Goal: Information Seeking & Learning: Learn about a topic

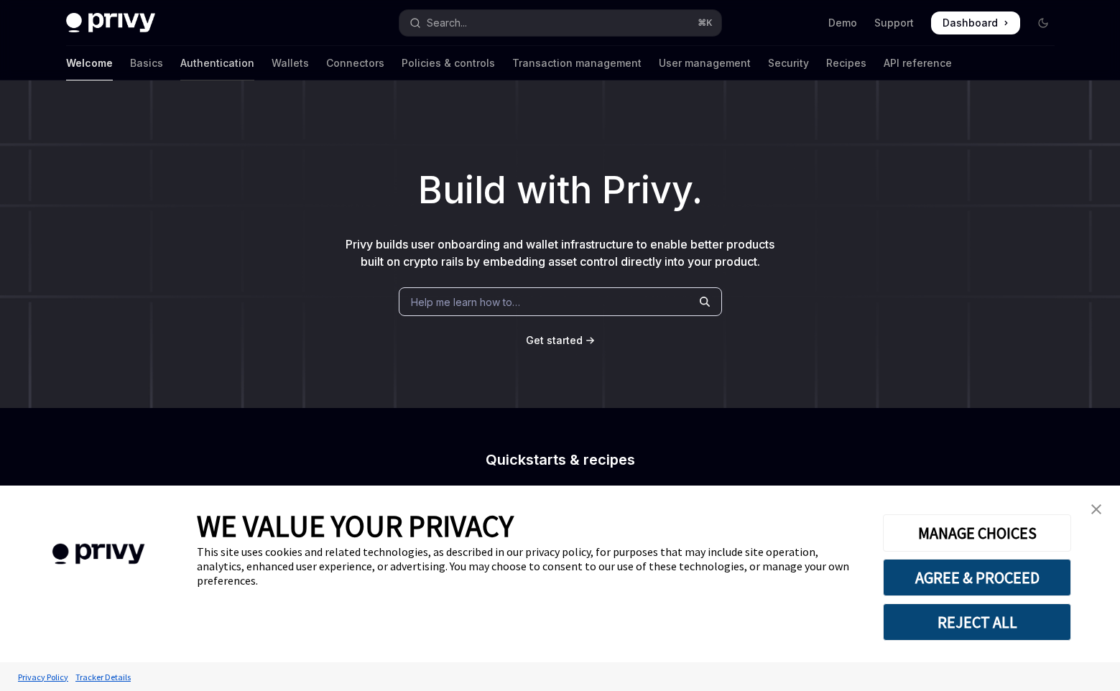
click at [180, 63] on link "Authentication" at bounding box center [217, 63] width 74 height 34
type textarea "*"
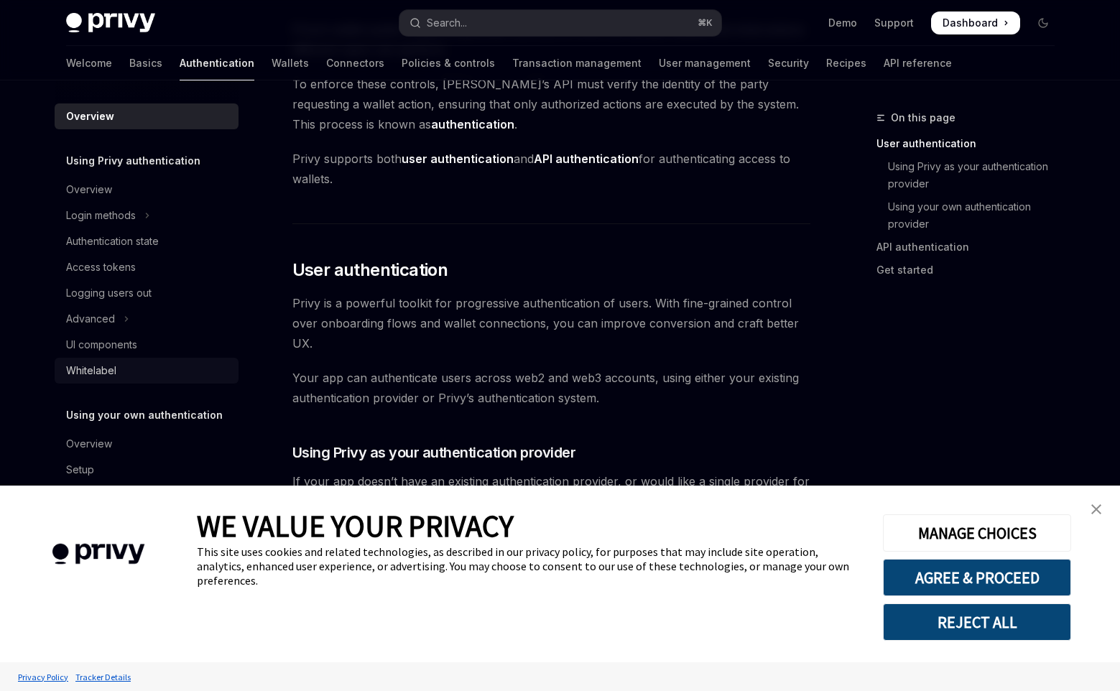
scroll to position [180, 0]
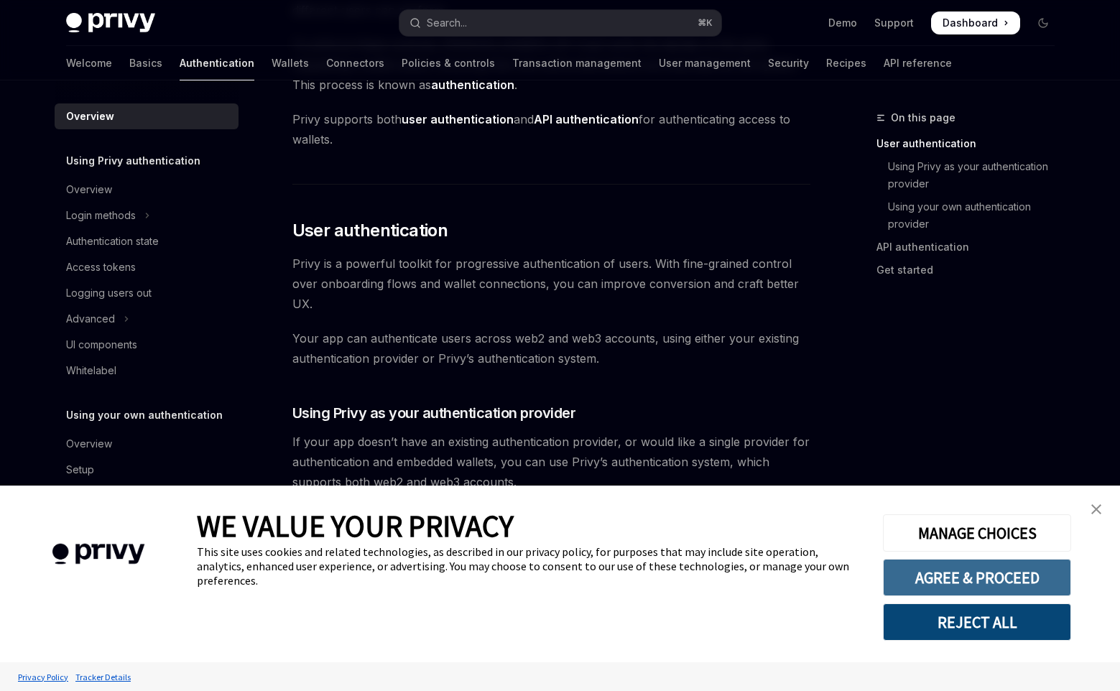
click at [989, 585] on button "AGREE & PROCEED" at bounding box center [977, 577] width 188 height 37
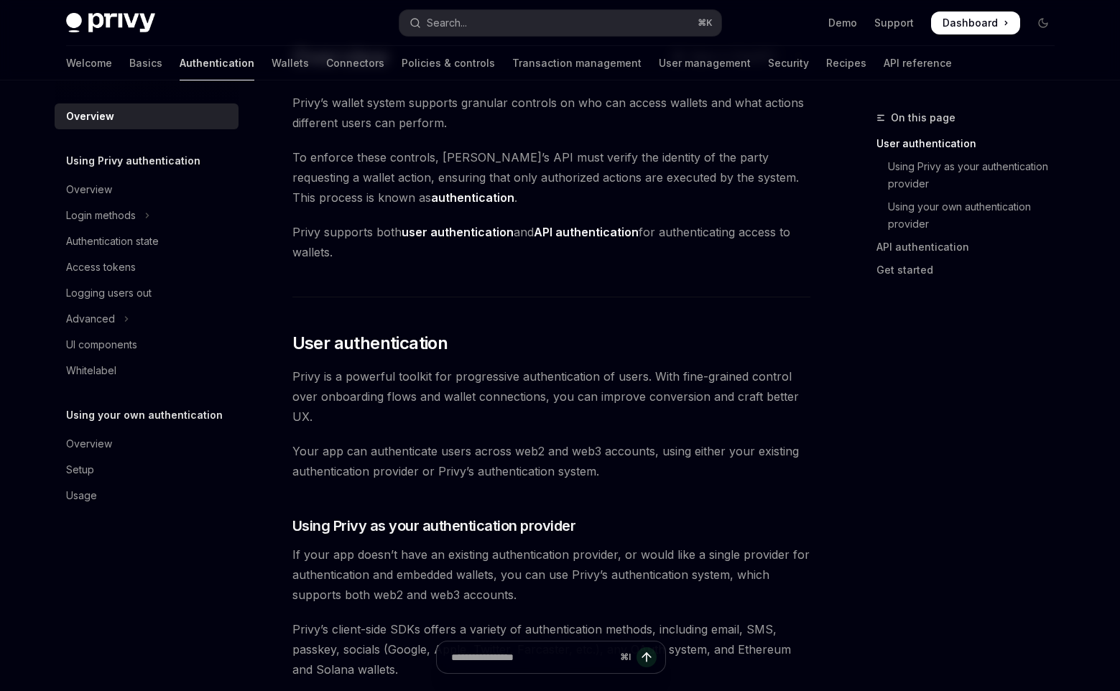
scroll to position [62, 0]
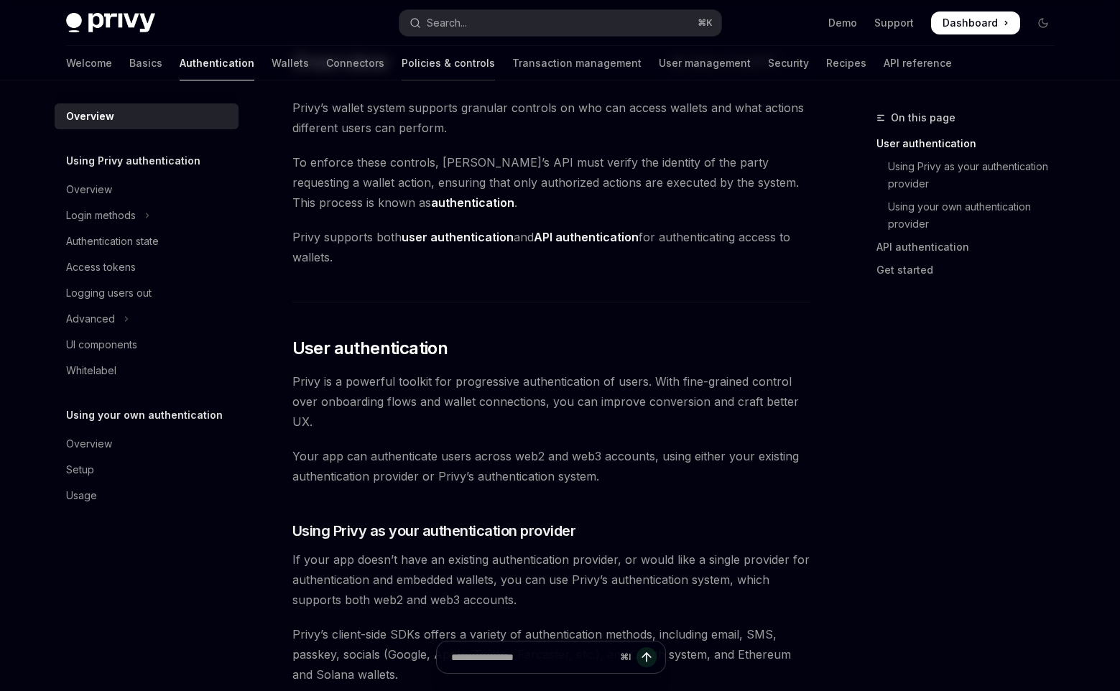
click at [402, 64] on link "Policies & controls" at bounding box center [448, 63] width 93 height 34
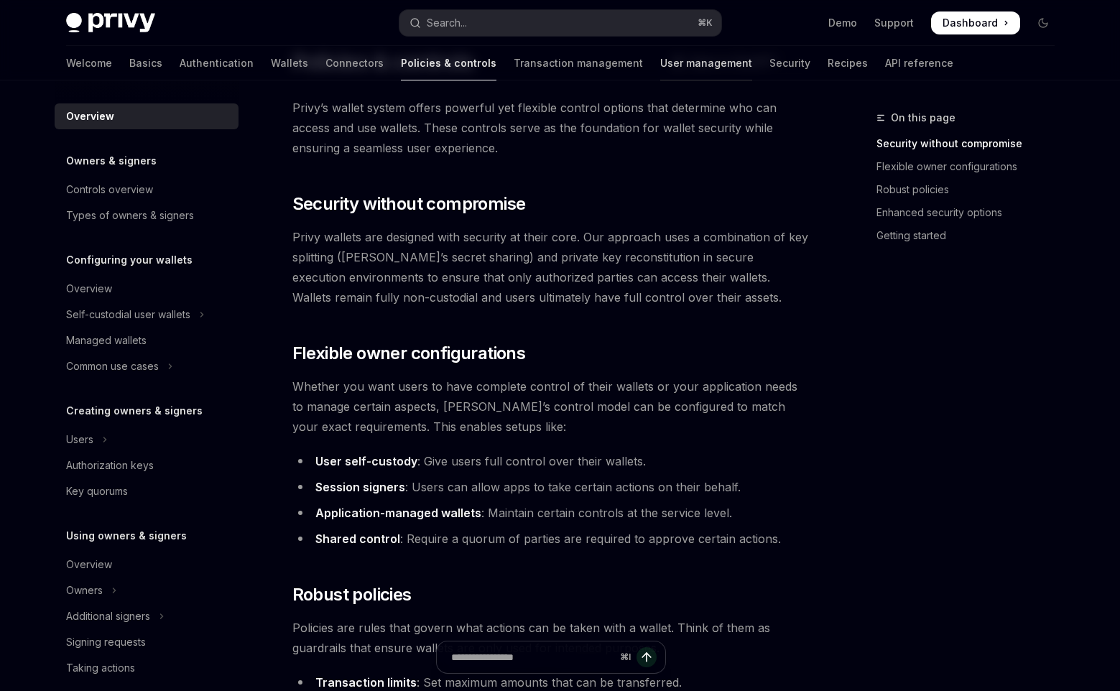
click at [660, 61] on link "User management" at bounding box center [706, 63] width 92 height 34
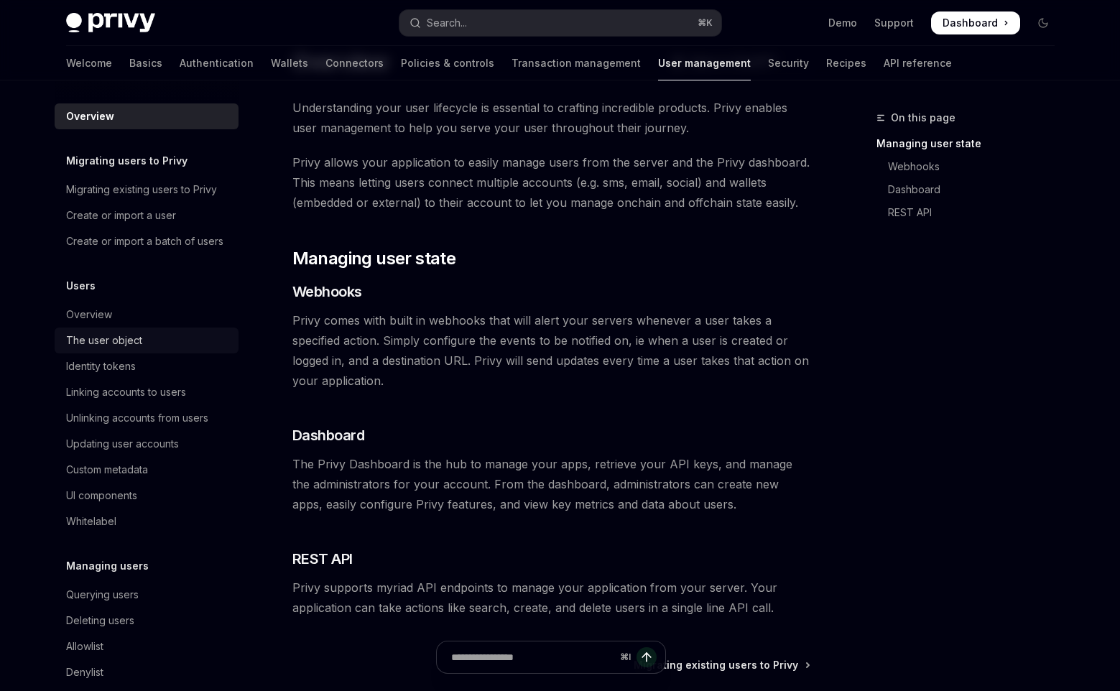
click at [85, 349] on div "The user object" at bounding box center [104, 340] width 76 height 17
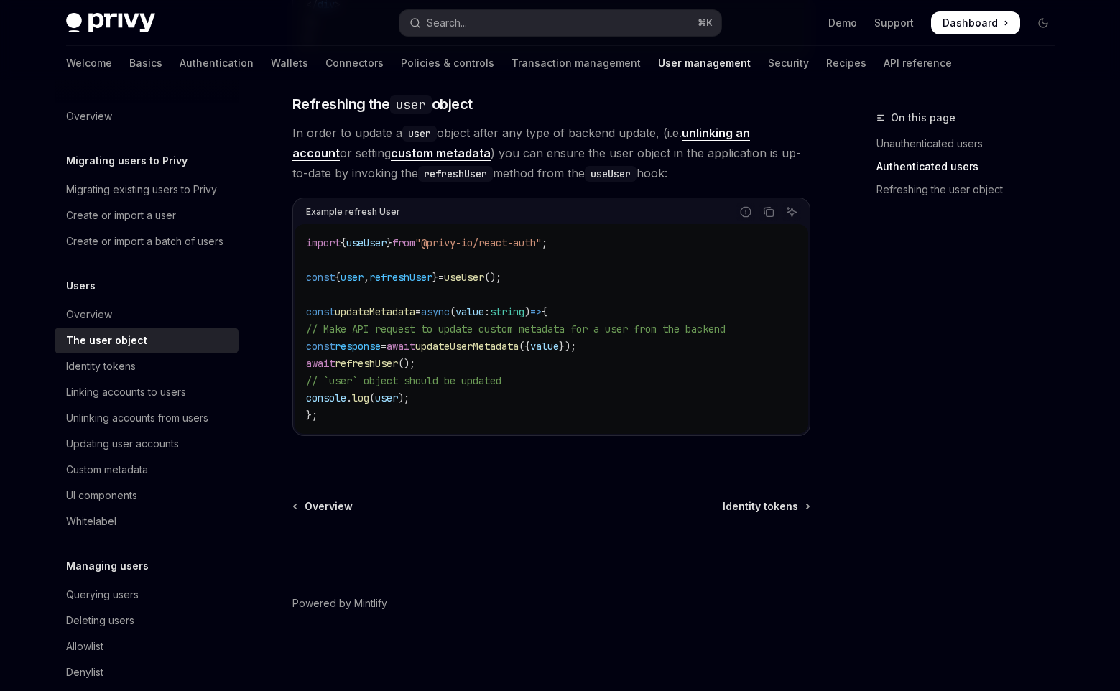
scroll to position [1912, 0]
click at [131, 375] on div "Identity tokens" at bounding box center [101, 366] width 70 height 17
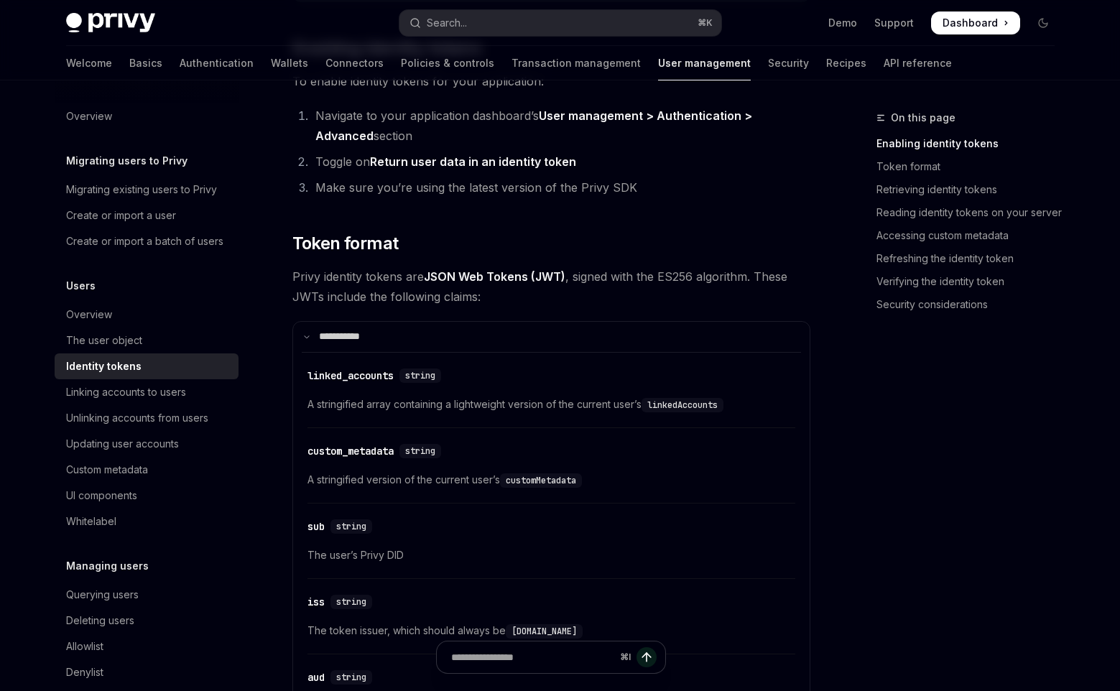
scroll to position [450, 0]
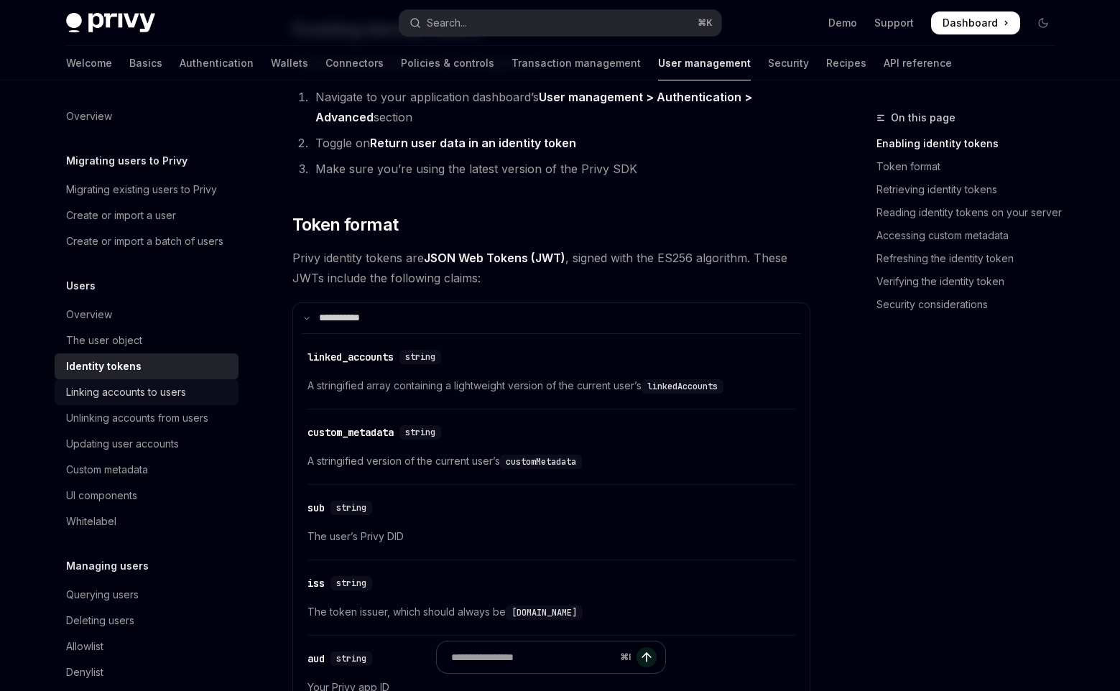
click at [147, 401] on div "Linking accounts to users" at bounding box center [126, 392] width 120 height 17
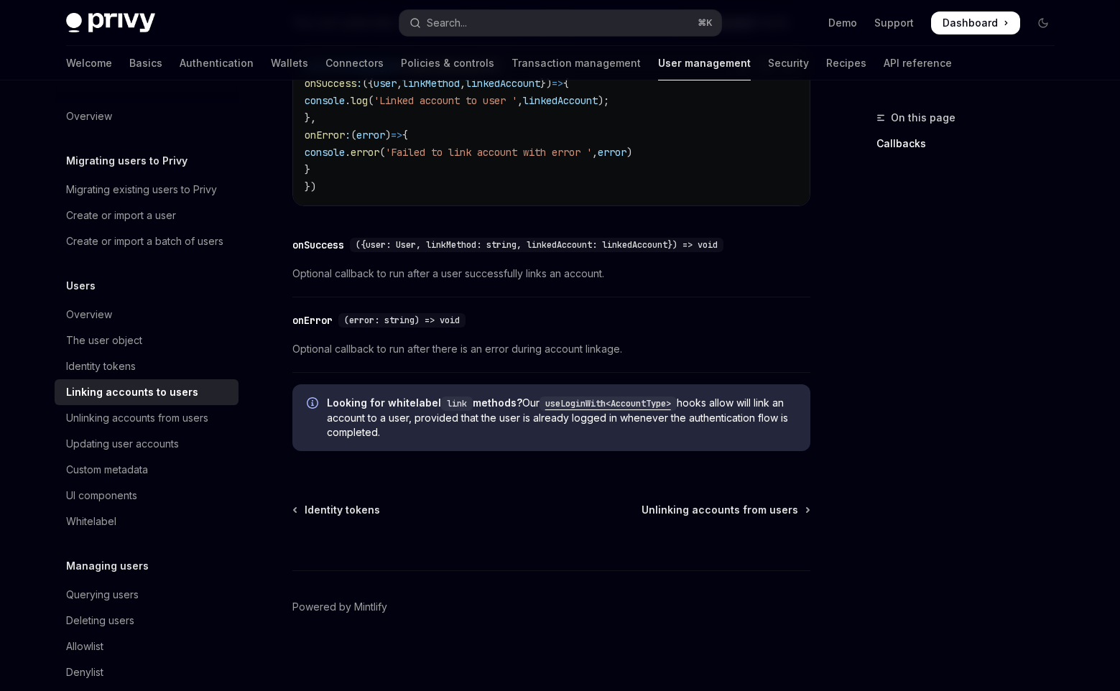
scroll to position [1660, 0]
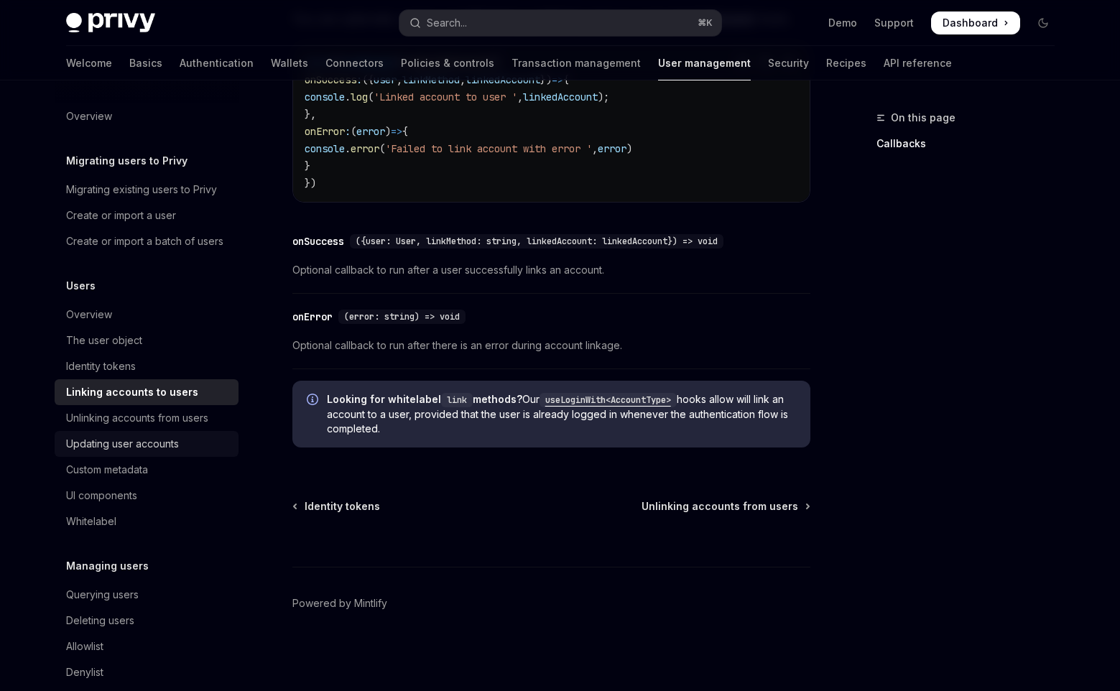
click at [94, 453] on div "Updating user accounts" at bounding box center [122, 443] width 113 height 17
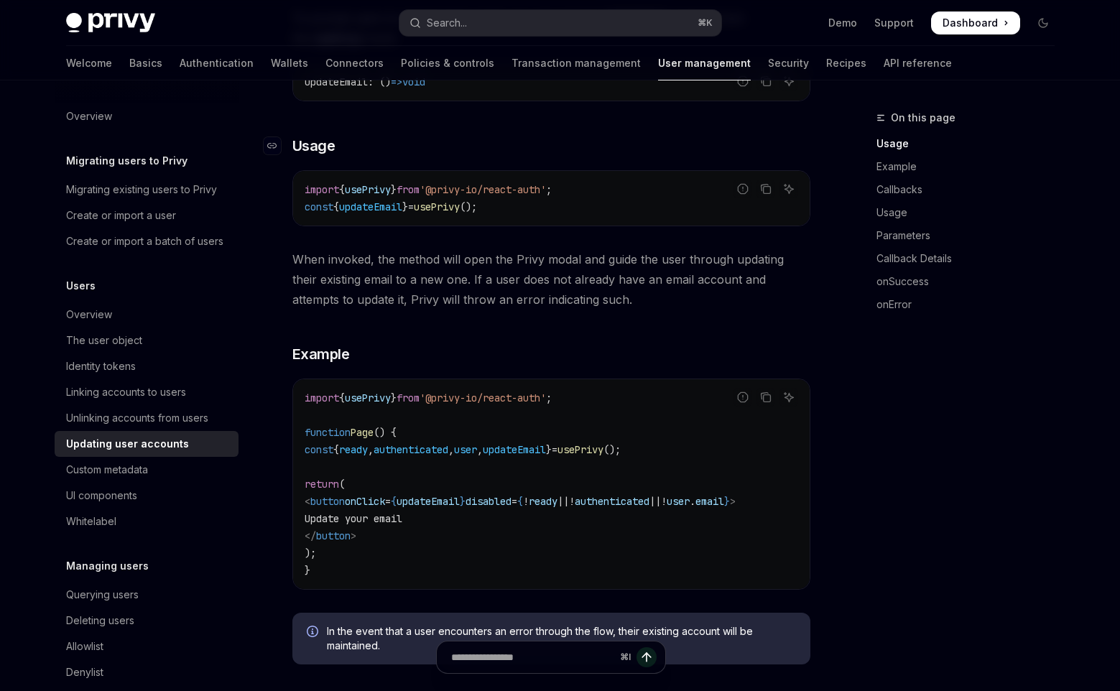
scroll to position [395, 0]
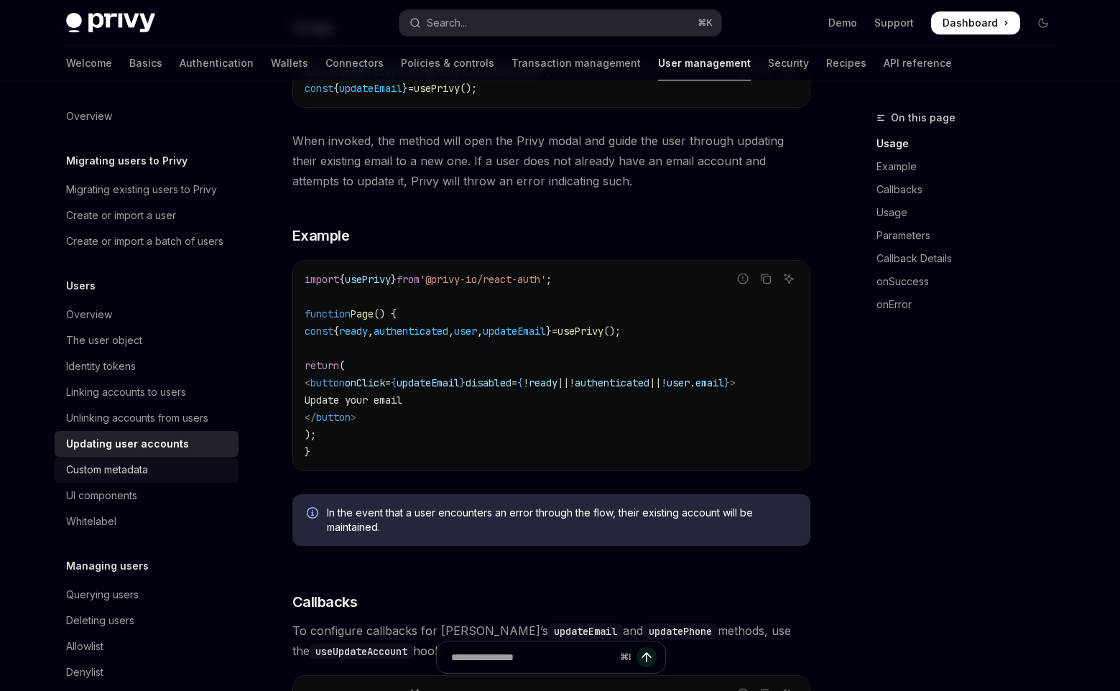
click at [80, 478] on div "Custom metadata" at bounding box center [107, 469] width 82 height 17
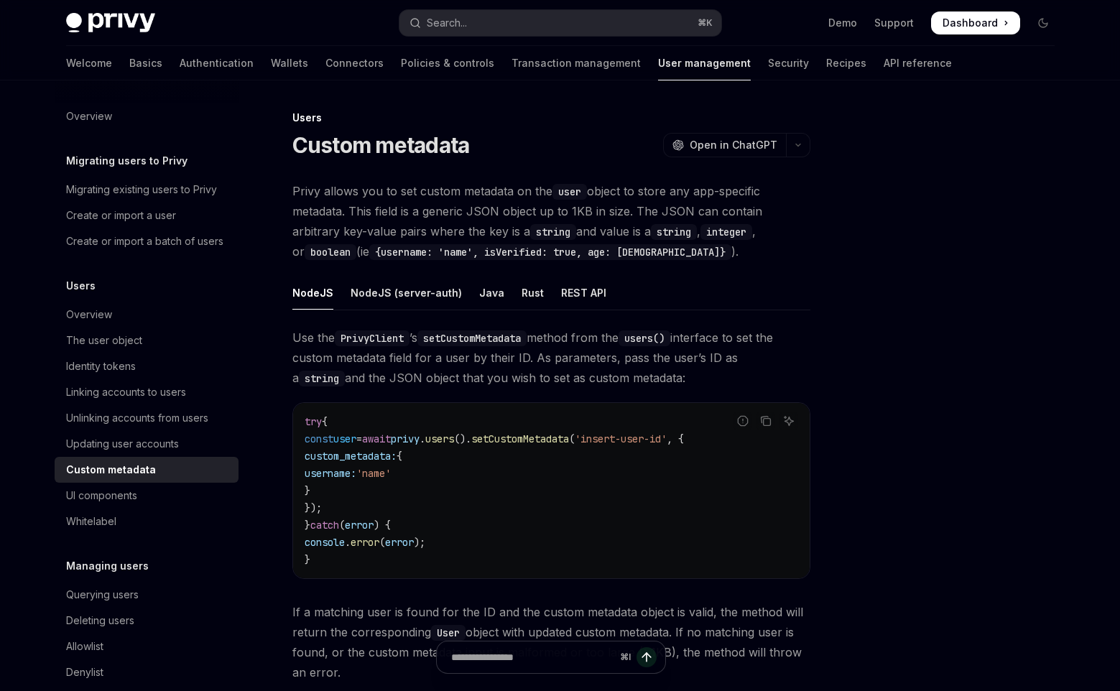
click at [915, 245] on div at bounding box center [957, 400] width 218 height 582
click at [407, 290] on div "NodeJS (server-auth)" at bounding box center [406, 293] width 111 height 34
type textarea "*"
